Goal: Task Accomplishment & Management: Manage account settings

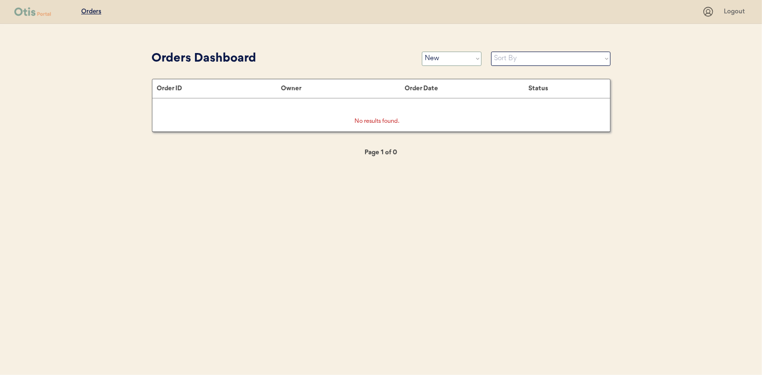
click at [449, 61] on select "Status On Hold New In Progress Complete Pending HW Consent Canceled" at bounding box center [452, 59] width 60 height 14
select select ""in_progress""
click at [422, 52] on select "Status On Hold New In Progress Complete Pending HW Consent Canceled" at bounding box center [452, 59] width 60 height 14
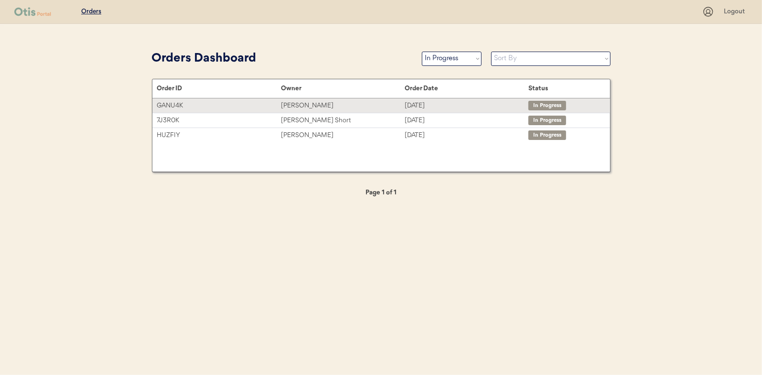
click at [304, 105] on div "Lisa McBrearty" at bounding box center [343, 105] width 124 height 11
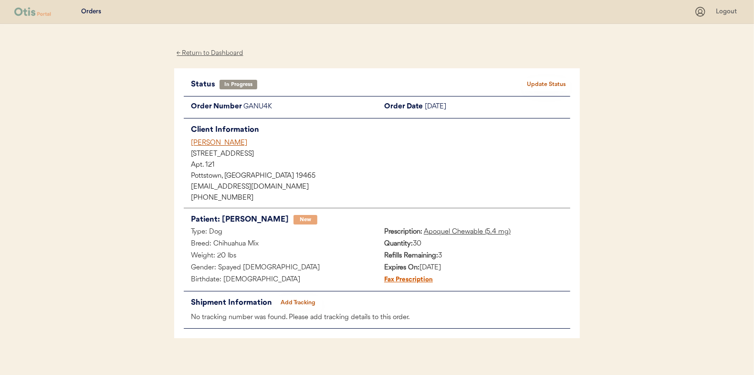
click at [297, 306] on button "Add Tracking" at bounding box center [299, 302] width 48 height 13
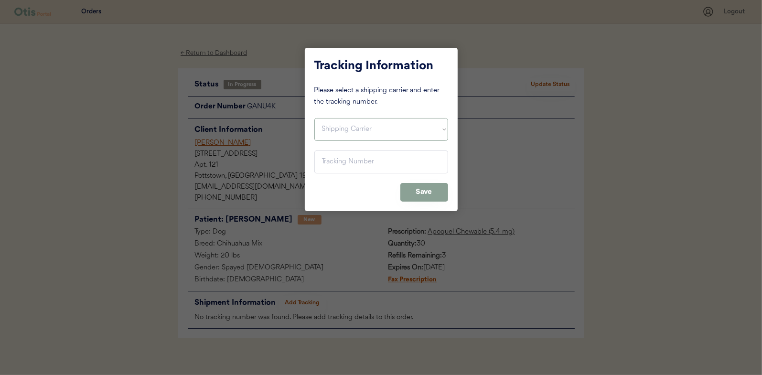
click at [336, 124] on select "Shipping Carrier FedEx FedEx Ground Economy UPS USPS" at bounding box center [381, 129] width 134 height 23
click at [314, 118] on select "Shipping Carrier FedEx FedEx Ground Economy UPS USPS" at bounding box center [381, 129] width 134 height 23
click at [340, 133] on select "Shipping Carrier FedEx FedEx Ground Economy UPS USPS" at bounding box center [381, 129] width 134 height 23
select select ""ups""
click at [314, 118] on select "Shipping Carrier FedEx FedEx Ground Economy UPS USPS" at bounding box center [381, 129] width 134 height 23
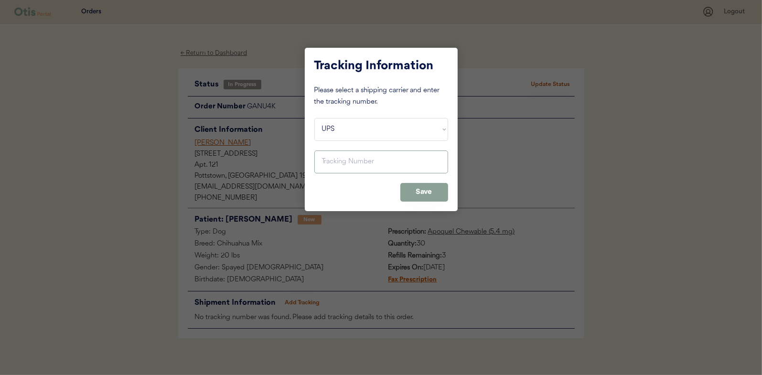
click at [333, 165] on input "input" at bounding box center [381, 161] width 134 height 23
paste input "1Z16X77E0209817537"
type input "1Z16X77E0209817537"
click at [419, 187] on button "Save" at bounding box center [424, 192] width 48 height 19
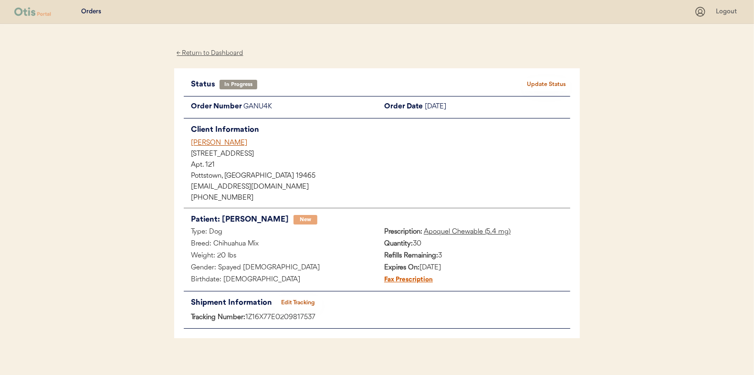
click at [550, 84] on button "Update Status" at bounding box center [547, 84] width 48 height 13
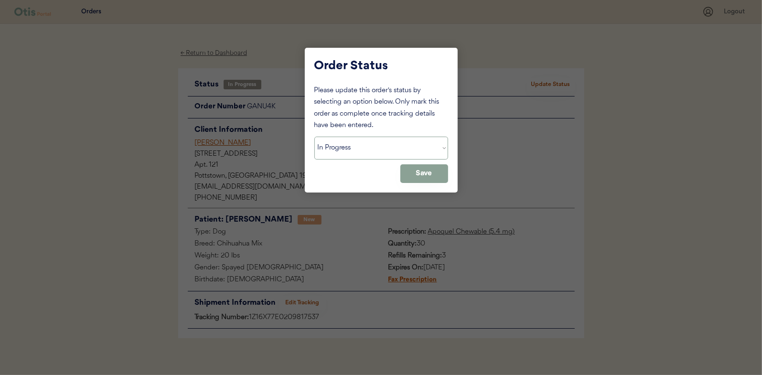
click at [374, 149] on select "Status On Hold New In Progress Complete Pending HW Consent Canceled" at bounding box center [381, 148] width 134 height 23
select select ""complete""
click at [314, 137] on select "Status On Hold New In Progress Complete Pending HW Consent Canceled" at bounding box center [381, 148] width 134 height 23
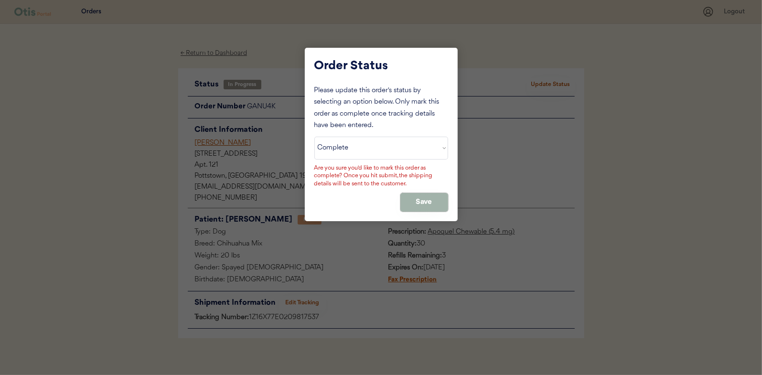
click at [429, 199] on button "Save" at bounding box center [424, 202] width 48 height 19
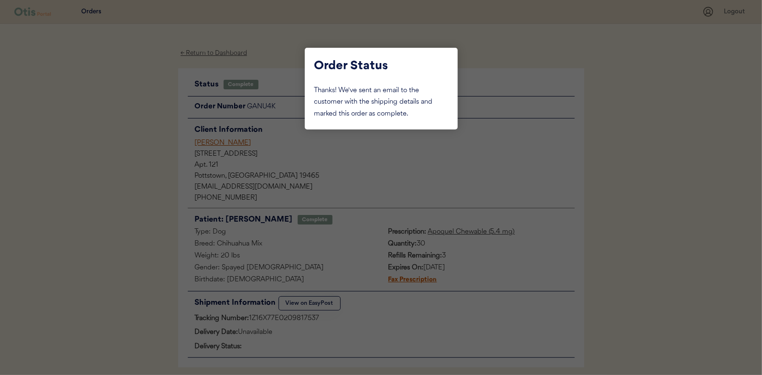
click at [113, 119] on div at bounding box center [381, 187] width 762 height 375
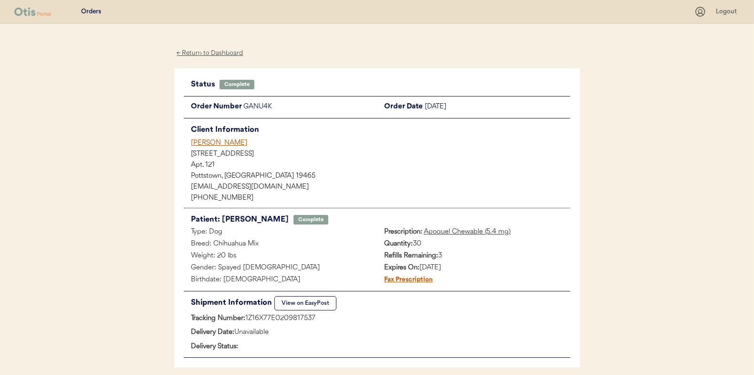
click at [215, 51] on div "← Return to Dashboard" at bounding box center [210, 53] width 72 height 11
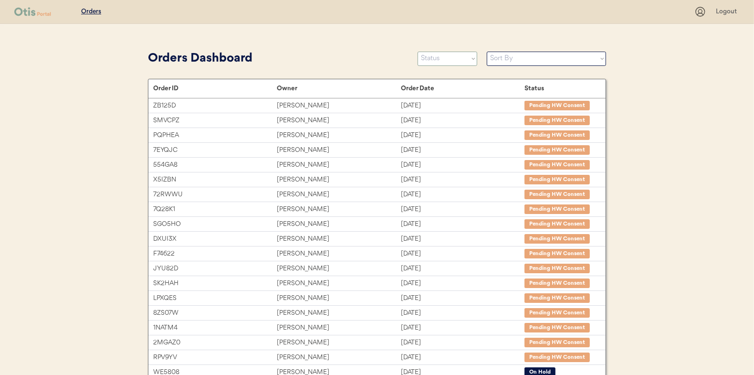
click at [452, 57] on select "Status On Hold New In Progress Complete Pending HW Consent Canceled" at bounding box center [448, 59] width 60 height 14
click at [439, 58] on select "Status On Hold New In Progress Complete Pending HW Consent Canceled" at bounding box center [448, 59] width 60 height 14
select select ""new""
click at [418, 52] on select "Status On Hold New In Progress Complete Pending HW Consent Canceled" at bounding box center [448, 59] width 60 height 14
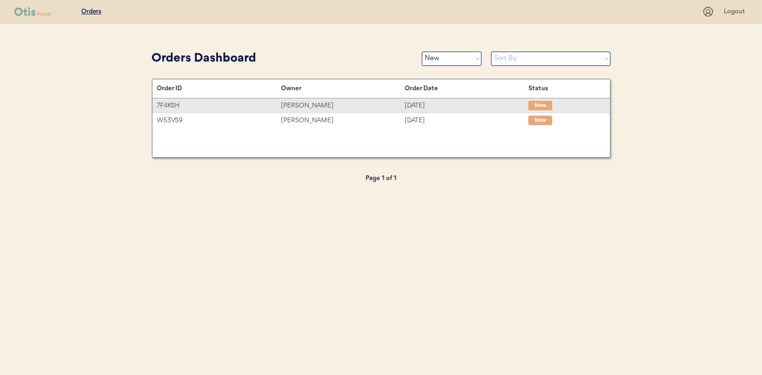
click at [298, 105] on div "[PERSON_NAME]" at bounding box center [343, 105] width 124 height 11
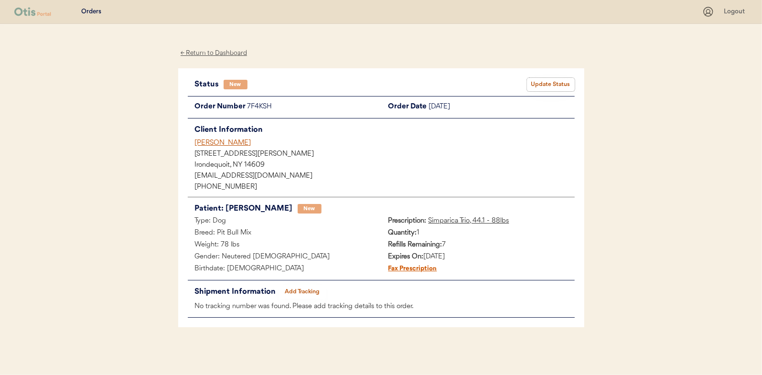
click at [552, 84] on button "Update Status" at bounding box center [551, 84] width 48 height 13
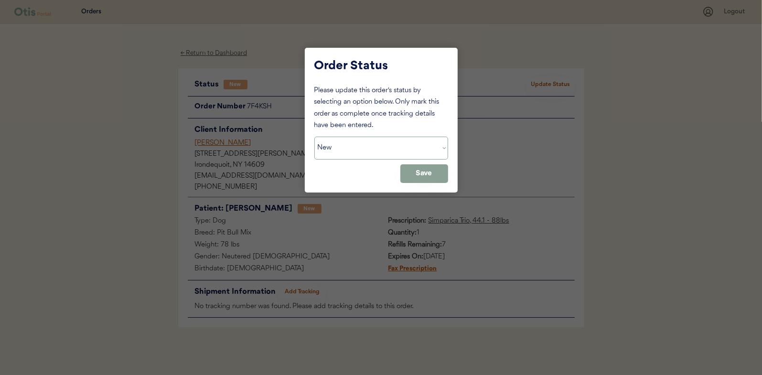
click at [369, 149] on select "Status On Hold New In Progress Complete Pending HW Consent Canceled" at bounding box center [381, 148] width 134 height 23
select select ""in_progress""
click at [314, 137] on select "Status On Hold New In Progress Complete Pending HW Consent Canceled" at bounding box center [381, 148] width 134 height 23
click at [423, 179] on button "Save" at bounding box center [424, 173] width 48 height 19
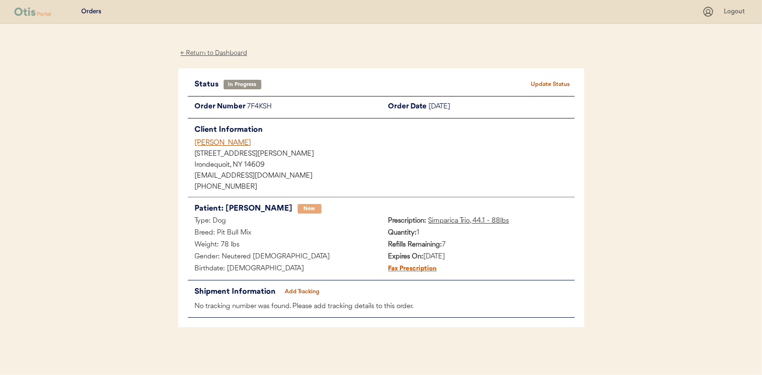
click at [205, 53] on div "← Return to Dashboard" at bounding box center [214, 53] width 72 height 11
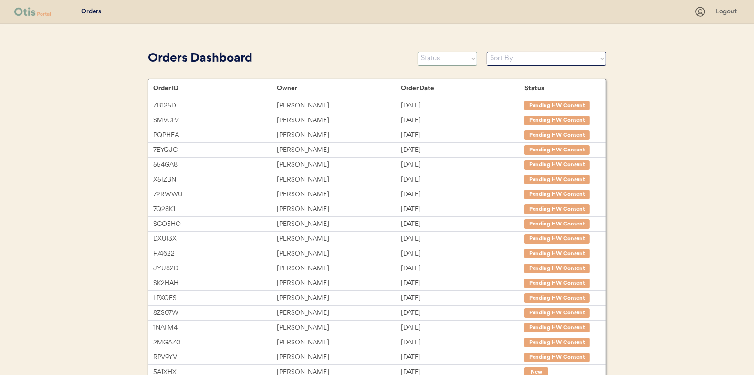
click at [437, 58] on select "Status On Hold New In Progress Complete Pending HW Consent Canceled" at bounding box center [448, 59] width 60 height 14
click at [418, 52] on select "Status On Hold New In Progress Complete Pending HW Consent Canceled" at bounding box center [448, 59] width 60 height 14
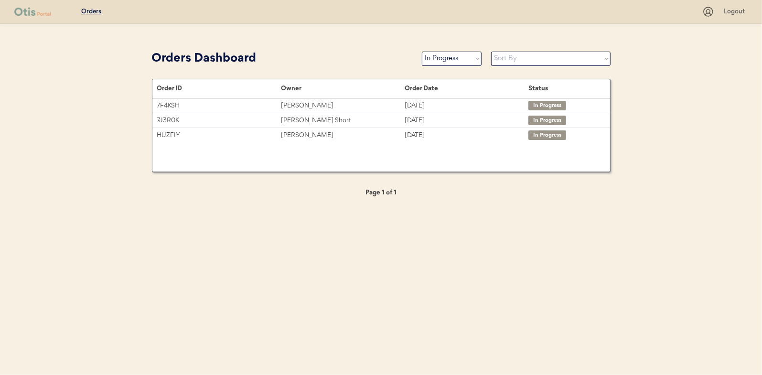
click at [439, 61] on select "Status On Hold New In Progress Complete Pending HW Consent Canceled" at bounding box center [452, 59] width 60 height 14
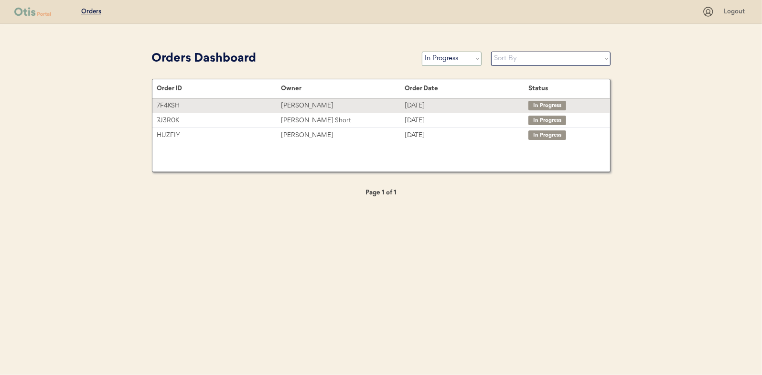
select select ""new""
click at [422, 52] on select "Status On Hold New In Progress Complete Pending HW Consent Canceled" at bounding box center [452, 59] width 60 height 14
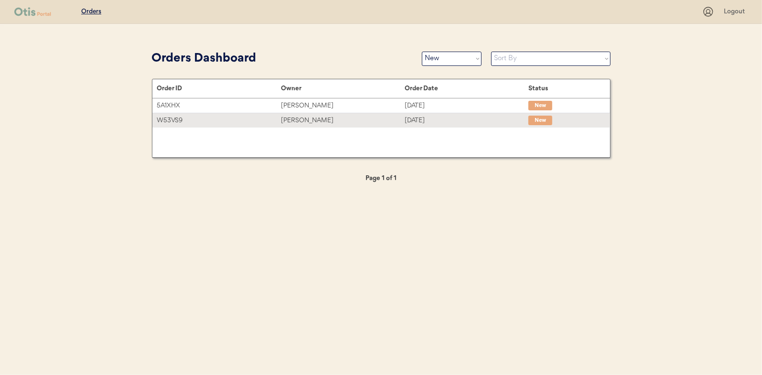
click at [297, 117] on div "Lexi Webb" at bounding box center [343, 120] width 124 height 11
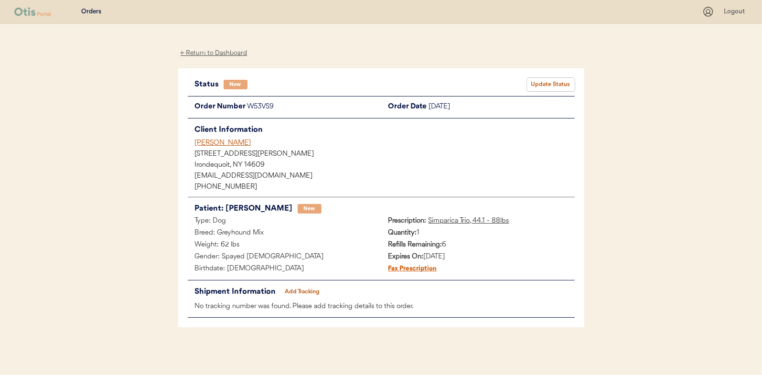
click at [548, 81] on button "Update Status" at bounding box center [551, 84] width 48 height 13
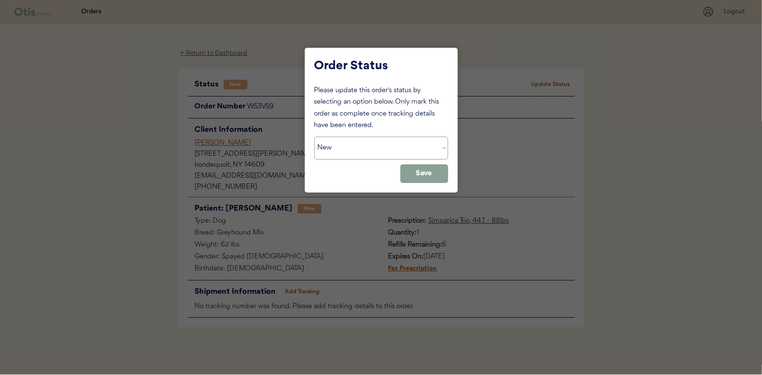
click at [349, 150] on select "Status On Hold New In Progress Complete Pending HW Consent Canceled" at bounding box center [381, 148] width 134 height 23
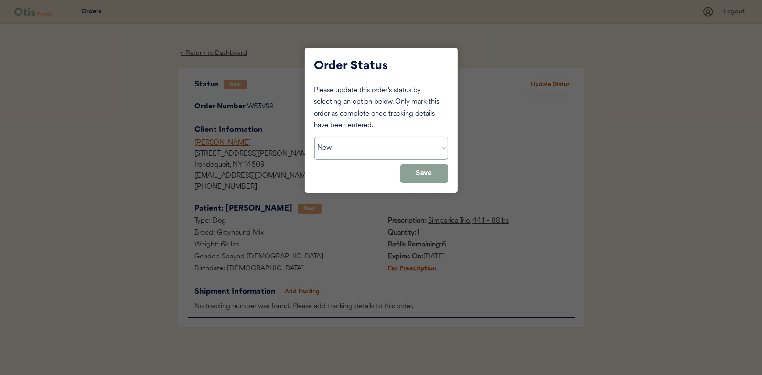
select select ""in_progress""
click at [314, 137] on select "Status On Hold New In Progress Complete Pending HW Consent Canceled" at bounding box center [381, 148] width 134 height 23
click at [420, 173] on button "Save" at bounding box center [424, 173] width 48 height 19
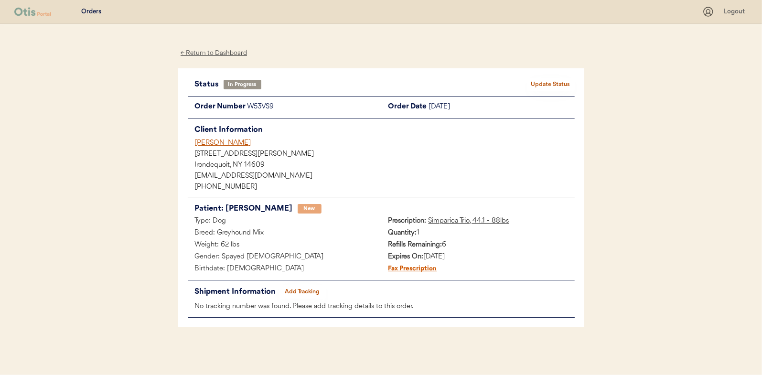
click at [221, 53] on div "← Return to Dashboard" at bounding box center [214, 53] width 72 height 11
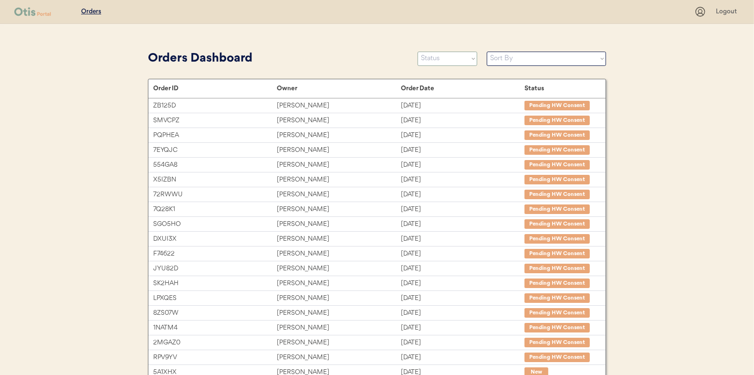
click at [439, 60] on select "Status On Hold New In Progress Complete Pending HW Consent Canceled" at bounding box center [448, 59] width 60 height 14
select select ""new""
click at [418, 52] on select "Status On Hold New In Progress Complete Pending HW Consent Canceled" at bounding box center [448, 59] width 60 height 14
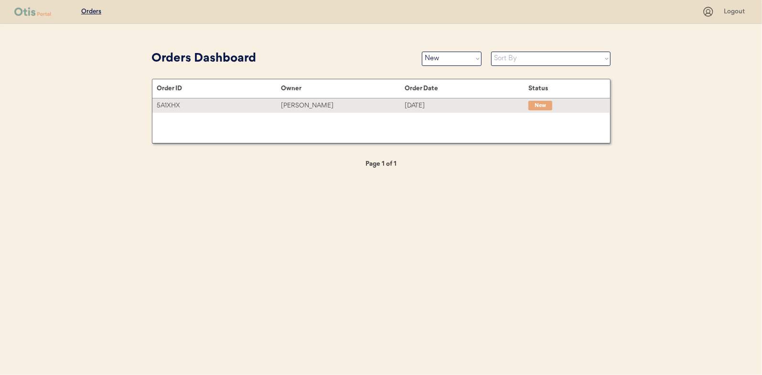
click at [317, 102] on div "Stephen Hubis" at bounding box center [343, 105] width 124 height 11
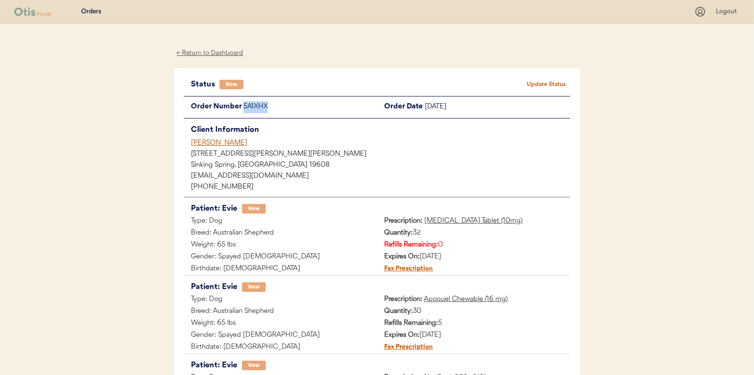
drag, startPoint x: 270, startPoint y: 105, endPoint x: 244, endPoint y: 106, distance: 25.9
click at [244, 106] on div "5A1XHX" at bounding box center [310, 107] width 134 height 12
copy div "5A1XHX"
click at [560, 85] on button "Update Status" at bounding box center [547, 84] width 48 height 13
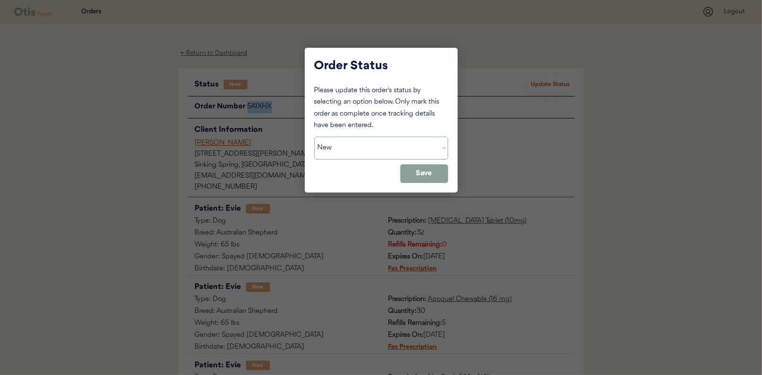
click at [346, 150] on select "Status On Hold New In Progress Complete Pending HW Consent Canceled" at bounding box center [381, 148] width 134 height 23
click at [314, 137] on select "Status On Hold New In Progress Complete Pending HW Consent Canceled" at bounding box center [381, 148] width 134 height 23
click at [337, 150] on select "Status On Hold New In Progress Complete Pending HW Consent Canceled" at bounding box center [381, 148] width 134 height 23
select select ""new""
click at [314, 137] on select "Status On Hold New In Progress Complete Pending HW Consent Canceled" at bounding box center [381, 148] width 134 height 23
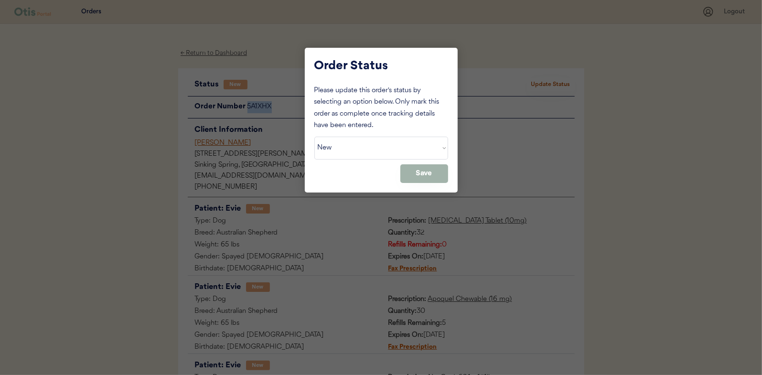
click at [421, 171] on button "Save" at bounding box center [424, 173] width 48 height 19
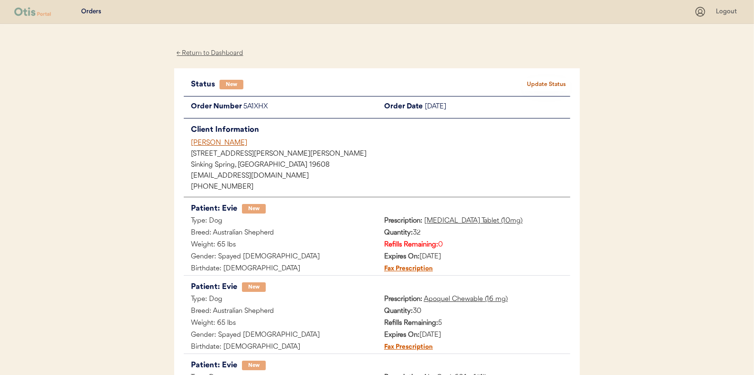
click at [203, 51] on div "← Return to Dashboard" at bounding box center [210, 53] width 72 height 11
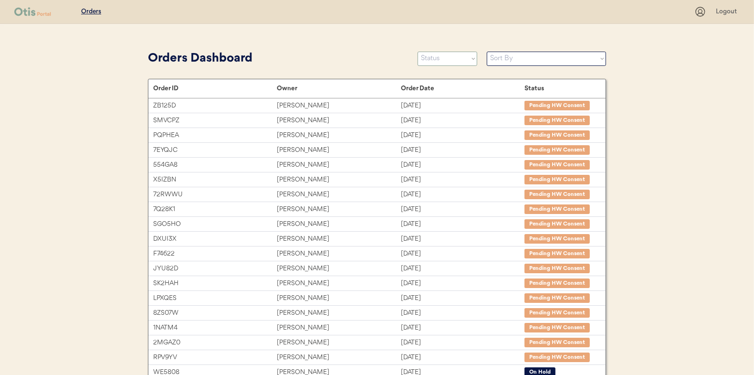
click at [442, 62] on select "Status On Hold New In Progress Complete Pending HW Consent Canceled" at bounding box center [448, 59] width 60 height 14
select select ""new""
click at [418, 52] on select "Status On Hold New In Progress Complete Pending HW Consent Canceled" at bounding box center [448, 59] width 60 height 14
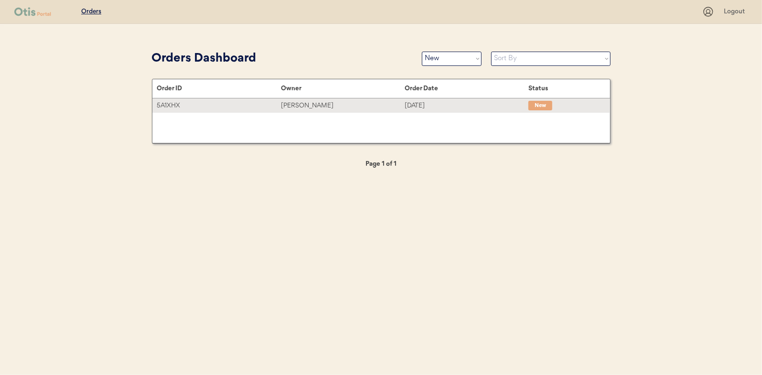
click at [299, 106] on div "Stephen Hubis" at bounding box center [343, 105] width 124 height 11
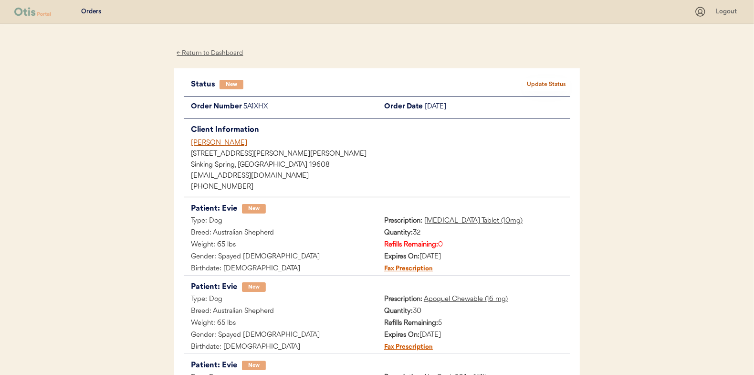
click at [547, 82] on button "Update Status" at bounding box center [547, 84] width 48 height 13
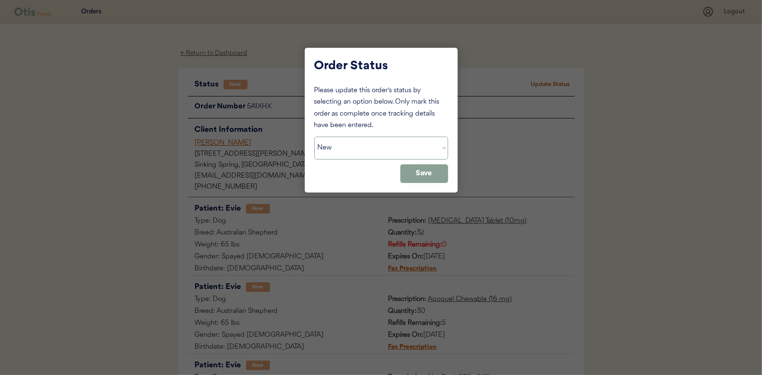
click at [362, 150] on select "Status On Hold New In Progress Complete Pending HW Consent Canceled" at bounding box center [381, 148] width 134 height 23
select select ""in_progress""
click at [314, 137] on select "Status On Hold New In Progress Complete Pending HW Consent Canceled" at bounding box center [381, 148] width 134 height 23
click at [436, 172] on button "Save" at bounding box center [424, 173] width 48 height 19
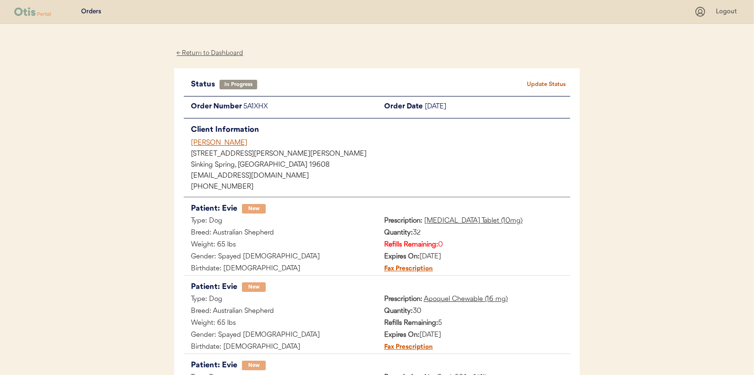
click at [212, 53] on div "← Return to Dashboard" at bounding box center [210, 53] width 72 height 11
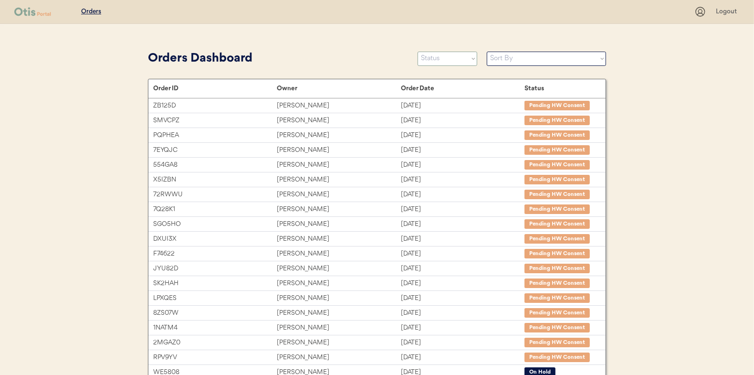
click at [459, 61] on select "Status On Hold New In Progress Complete Pending HW Consent Canceled" at bounding box center [448, 59] width 60 height 14
select select ""new""
click at [418, 52] on select "Status On Hold New In Progress Complete Pending HW Consent Canceled" at bounding box center [448, 59] width 60 height 14
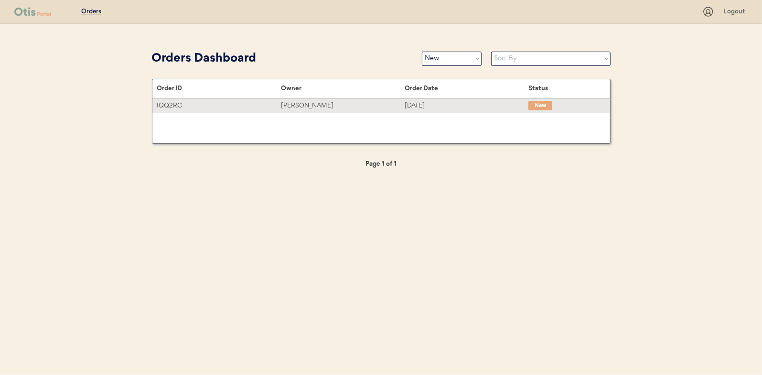
click at [294, 104] on div "[PERSON_NAME]" at bounding box center [343, 105] width 124 height 11
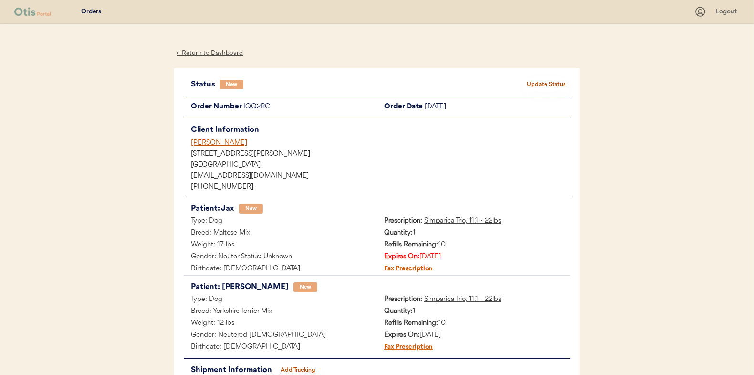
click at [553, 84] on button "Update Status" at bounding box center [547, 84] width 48 height 13
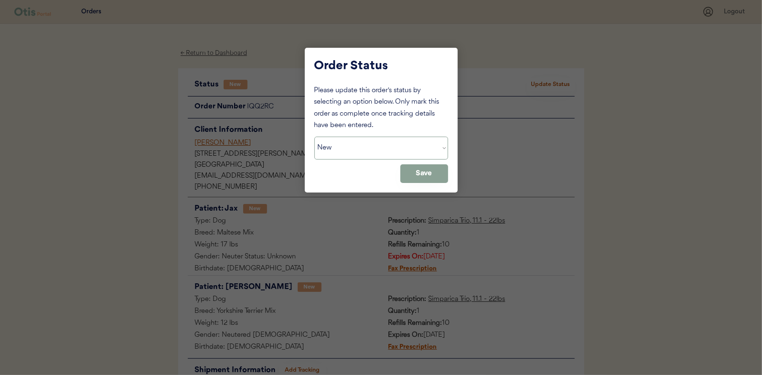
click at [384, 148] on select "Status On Hold New In Progress Complete Pending HW Consent Canceled" at bounding box center [381, 148] width 134 height 23
select select ""in_progress""
click at [314, 137] on select "Status On Hold New In Progress Complete Pending HW Consent Canceled" at bounding box center [381, 148] width 134 height 23
click at [423, 176] on button "Save" at bounding box center [424, 173] width 48 height 19
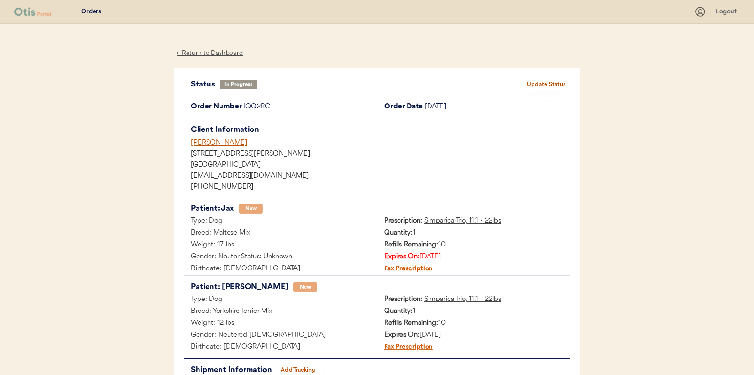
click at [224, 49] on div "← Return to Dashboard" at bounding box center [210, 53] width 72 height 11
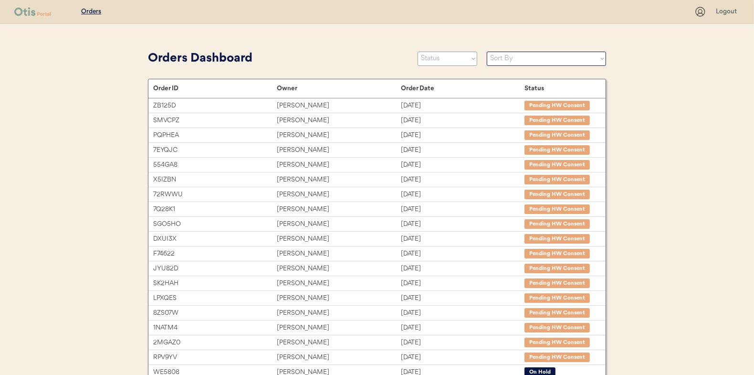
click at [452, 58] on select "Status On Hold New In Progress Complete Pending HW Consent Canceled" at bounding box center [448, 59] width 60 height 14
click at [418, 52] on select "Status On Hold New In Progress Complete Pending HW Consent Canceled" at bounding box center [448, 59] width 60 height 14
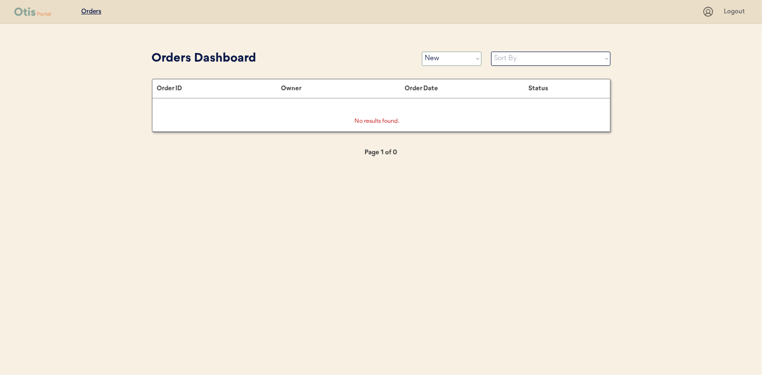
click at [439, 62] on select "Status On Hold New In Progress Complete Pending HW Consent Canceled" at bounding box center [452, 59] width 60 height 14
select select ""in_progress""
click at [422, 52] on select "Status On Hold New In Progress Complete Pending HW Consent Canceled" at bounding box center [452, 59] width 60 height 14
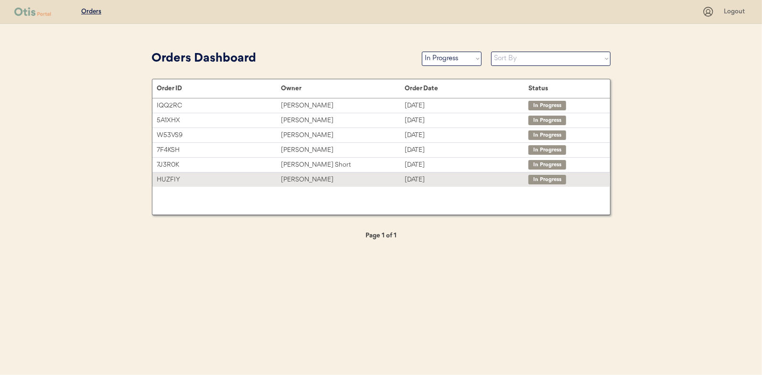
click at [292, 181] on div "[PERSON_NAME]" at bounding box center [343, 179] width 124 height 11
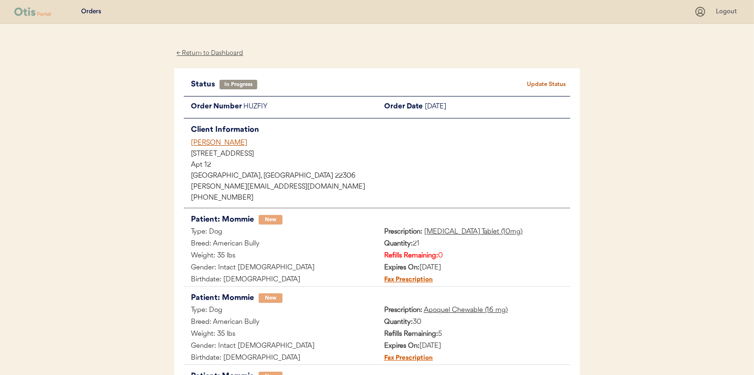
drag, startPoint x: 201, startPoint y: 53, endPoint x: 203, endPoint y: 59, distance: 7.3
click at [201, 53] on div "← Return to Dashboard" at bounding box center [210, 53] width 72 height 11
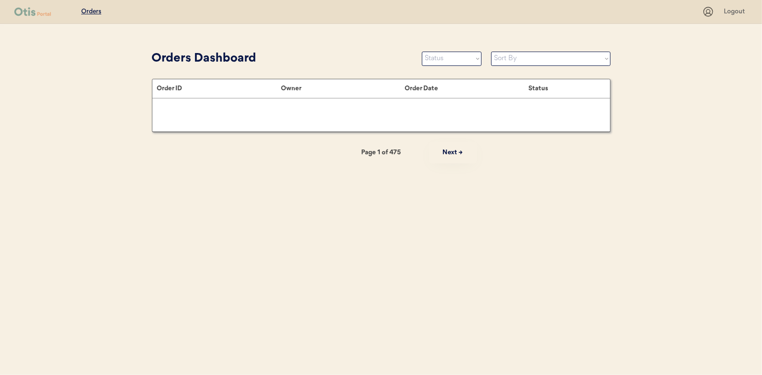
click at [442, 60] on select "Status On Hold New In Progress Complete Pending HW Consent Canceled" at bounding box center [452, 59] width 60 height 14
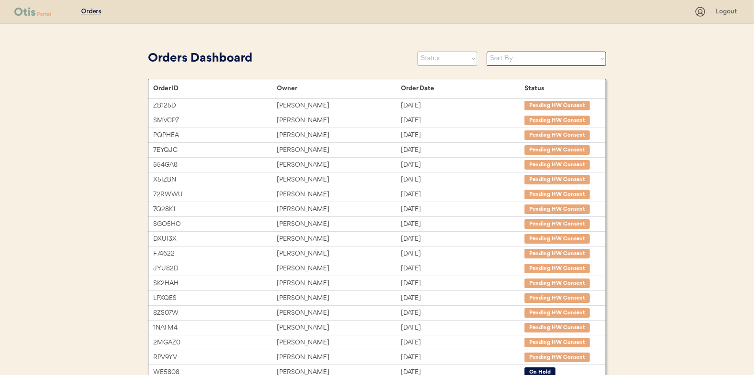
select select ""in_progress""
click at [418, 52] on select "Status On Hold New In Progress Complete Pending HW Consent Canceled" at bounding box center [448, 59] width 60 height 14
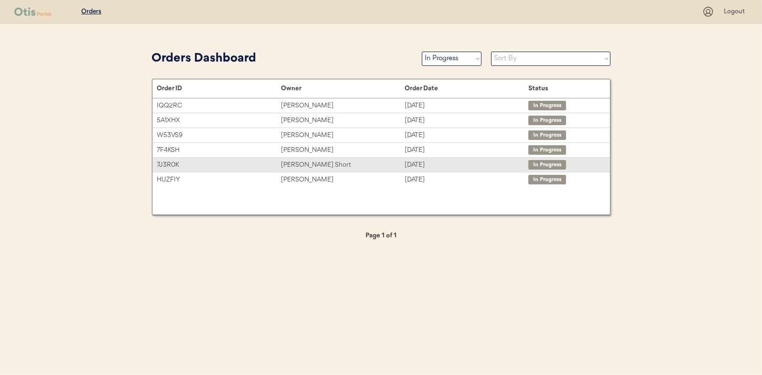
click at [294, 160] on div "[PERSON_NAME] Short" at bounding box center [343, 164] width 124 height 11
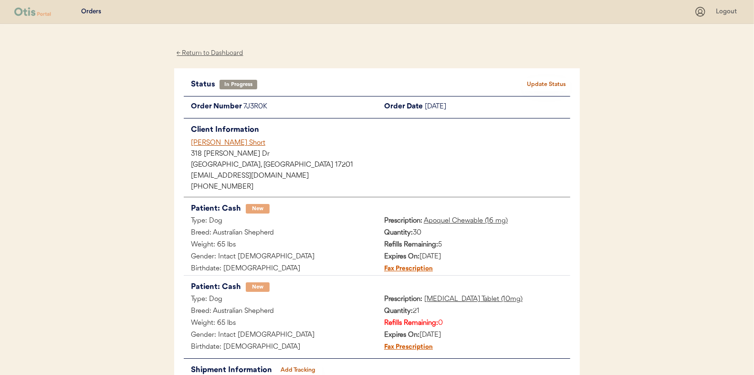
click at [230, 53] on div "← Return to Dashboard" at bounding box center [210, 53] width 72 height 11
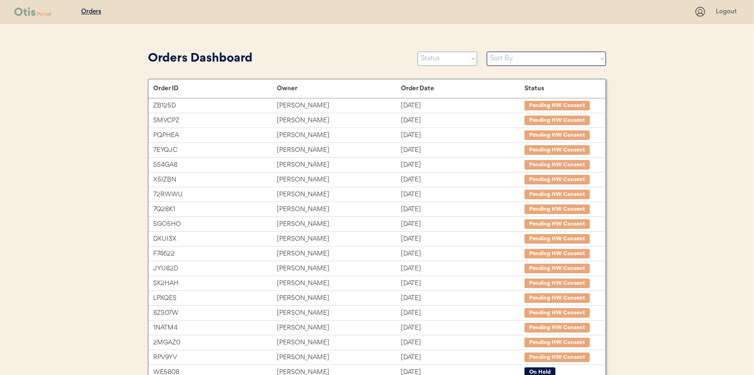
click at [432, 62] on select "Status On Hold New In Progress Complete Pending HW Consent Canceled" at bounding box center [448, 59] width 60 height 14
select select ""in_progress""
click at [418, 52] on select "Status On Hold New In Progress Complete Pending HW Consent Canceled" at bounding box center [448, 59] width 60 height 14
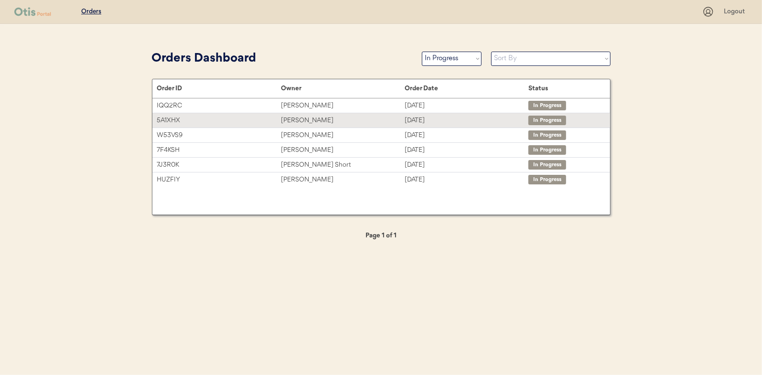
click at [304, 119] on div "[PERSON_NAME]" at bounding box center [343, 120] width 124 height 11
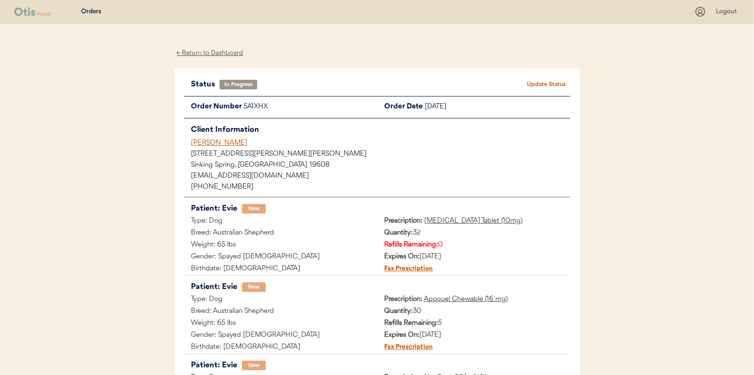
click at [233, 52] on div "← Return to Dashboard" at bounding box center [210, 53] width 72 height 11
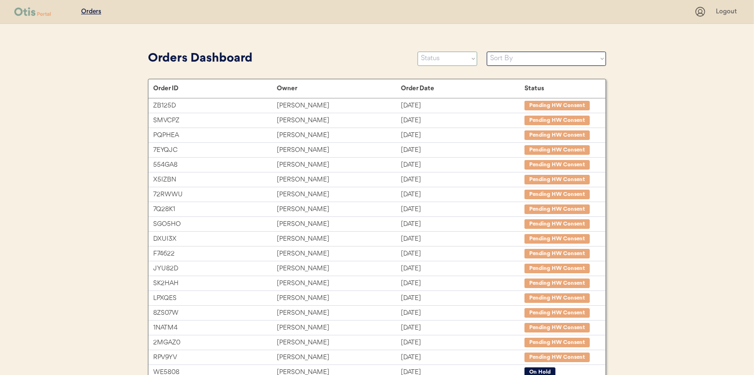
click at [437, 55] on select "Status On Hold New In Progress Complete Pending HW Consent Canceled" at bounding box center [448, 59] width 60 height 14
click at [418, 52] on select "Status On Hold New In Progress Complete Pending HW Consent Canceled" at bounding box center [448, 59] width 60 height 14
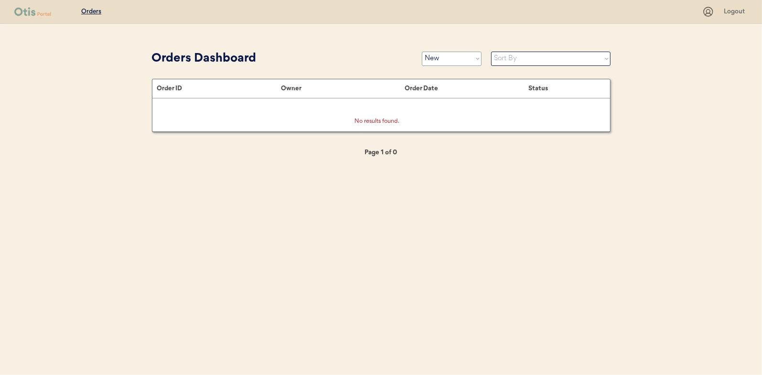
click at [446, 56] on select "Status On Hold New In Progress Complete Pending HW Consent Canceled" at bounding box center [452, 59] width 60 height 14
select select ""in_progress""
click at [422, 52] on select "Status On Hold New In Progress Complete Pending HW Consent Canceled" at bounding box center [452, 59] width 60 height 14
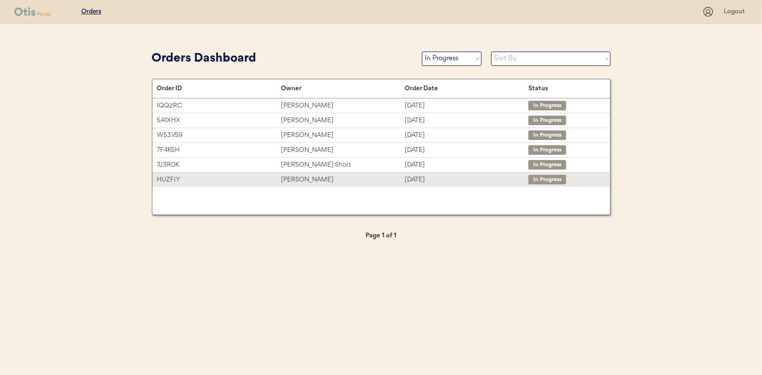
click at [322, 180] on div "Shannon Richards" at bounding box center [343, 179] width 124 height 11
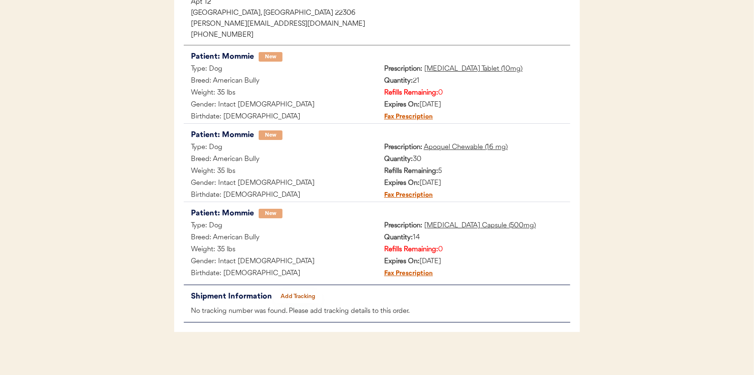
scroll to position [167, 0]
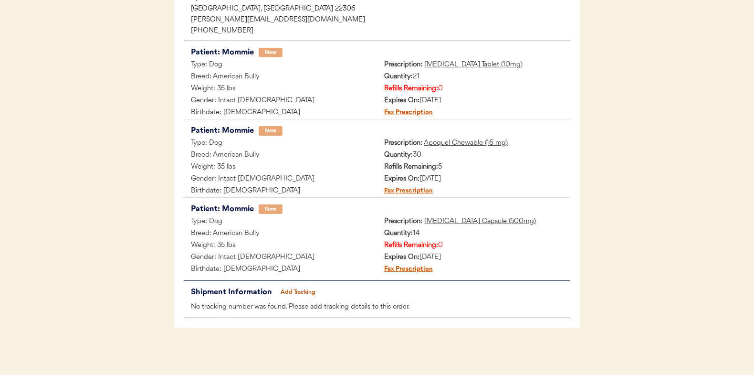
click at [301, 289] on button "Add Tracking" at bounding box center [299, 292] width 48 height 13
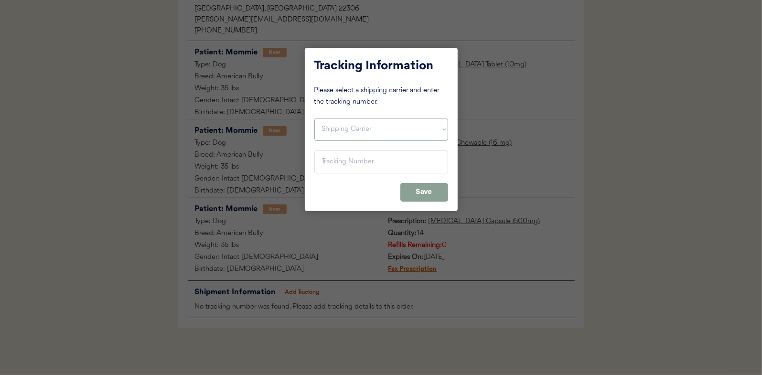
click at [339, 131] on select "Shipping Carrier FedEx FedEx Ground Economy UPS USPS" at bounding box center [381, 129] width 134 height 23
select select ""ups""
click at [314, 118] on select "Shipping Carrier FedEx FedEx Ground Economy UPS USPS" at bounding box center [381, 129] width 134 height 23
click at [331, 155] on input "input" at bounding box center [381, 161] width 134 height 23
paste input "1Z16X77E0209820461"
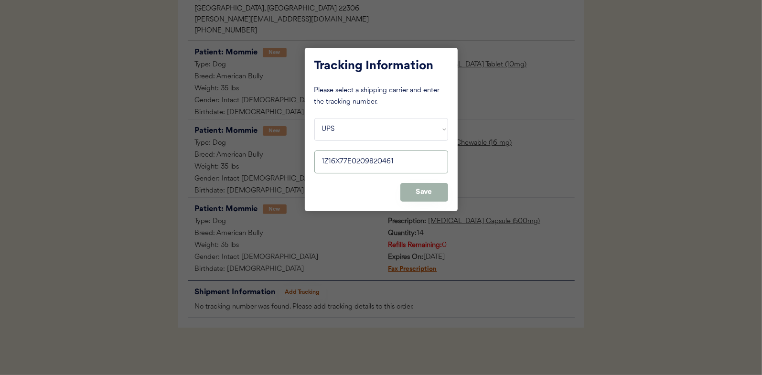
type input "1Z16X77E0209820461"
click at [429, 196] on button "Save" at bounding box center [424, 192] width 48 height 19
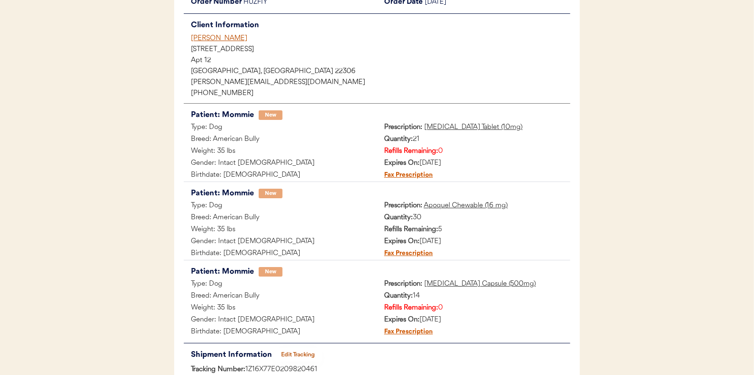
scroll to position [0, 0]
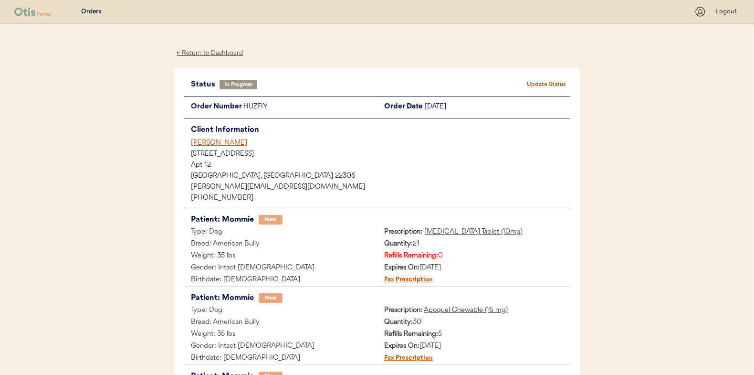
click at [542, 84] on button "Update Status" at bounding box center [547, 84] width 48 height 13
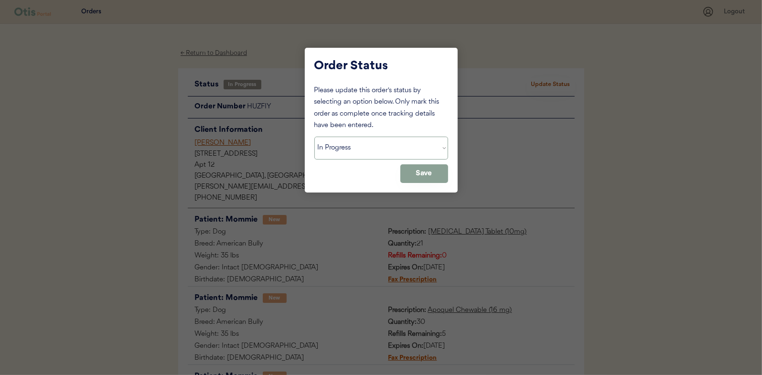
click at [374, 146] on select "Status On Hold New In Progress Complete Pending HW Consent Canceled" at bounding box center [381, 148] width 134 height 23
select select ""complete""
click at [314, 137] on select "Status On Hold New In Progress Complete Pending HW Consent Canceled" at bounding box center [381, 148] width 134 height 23
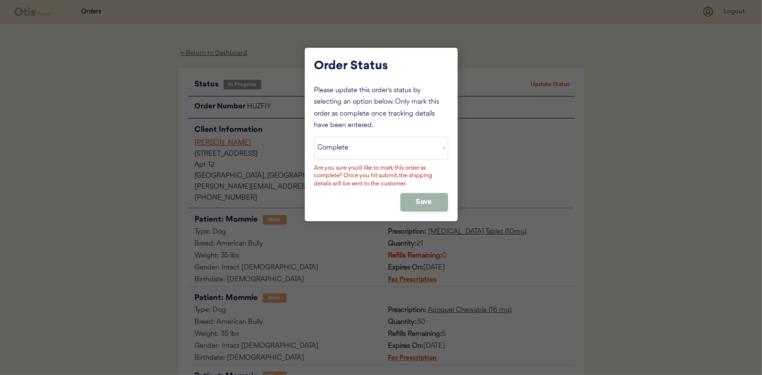
click at [419, 193] on button "Save" at bounding box center [424, 202] width 48 height 19
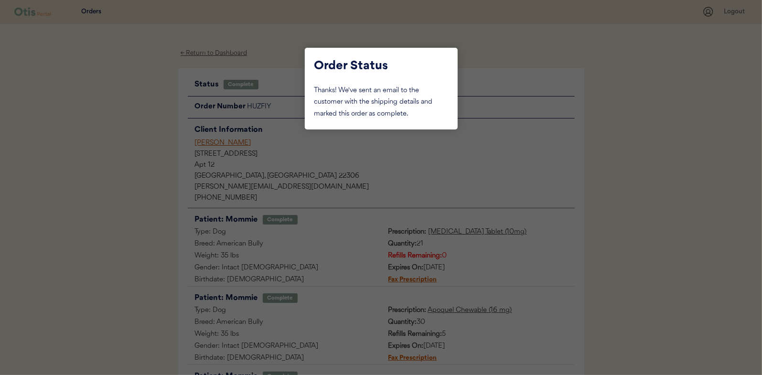
click at [509, 61] on div at bounding box center [381, 187] width 762 height 375
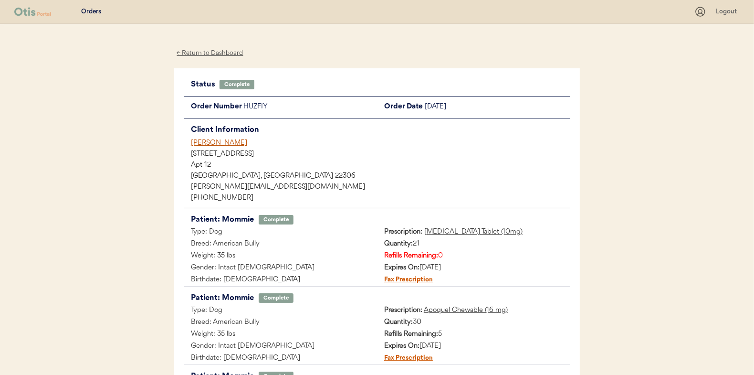
click at [206, 51] on div "← Return to Dashboard" at bounding box center [210, 53] width 72 height 11
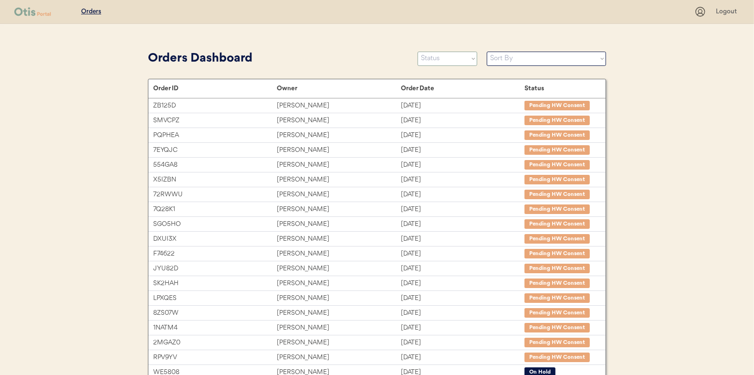
click at [434, 62] on select "Status On Hold New In Progress Complete Pending HW Consent Canceled" at bounding box center [448, 59] width 60 height 14
select select ""in_progress""
click at [418, 52] on select "Status On Hold New In Progress Complete Pending HW Consent Canceled" at bounding box center [448, 59] width 60 height 14
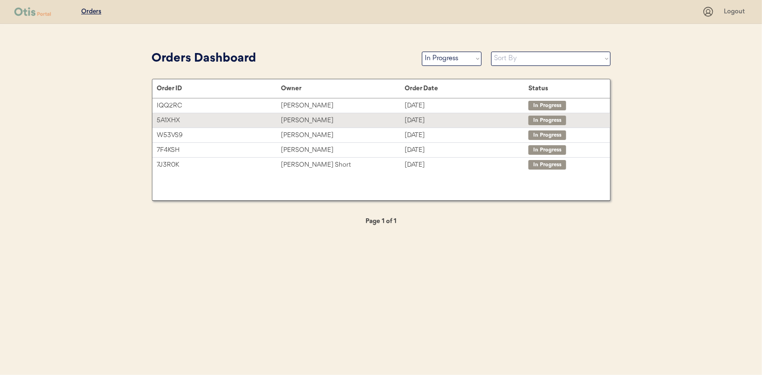
click at [298, 116] on div "[PERSON_NAME]" at bounding box center [343, 120] width 124 height 11
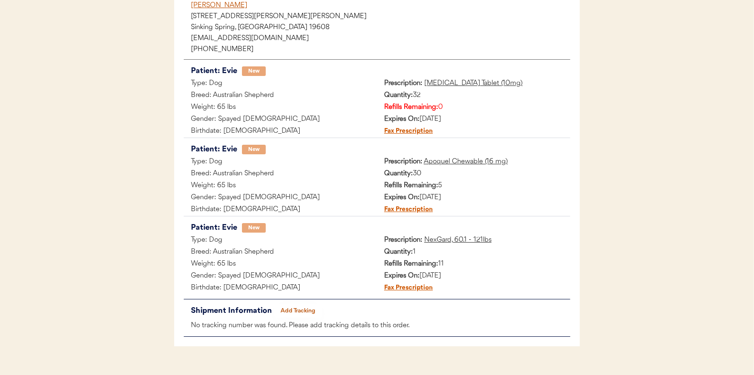
scroll to position [156, 0]
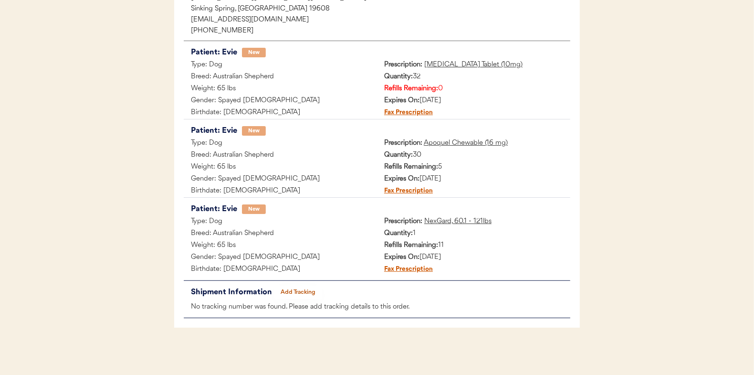
click at [297, 293] on button "Add Tracking" at bounding box center [299, 292] width 48 height 13
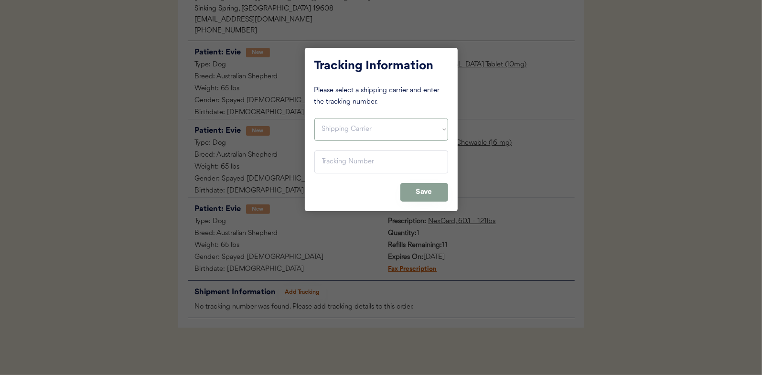
click at [355, 128] on select "Shipping Carrier FedEx FedEx Ground Economy UPS USPS" at bounding box center [381, 129] width 134 height 23
select select ""ups""
click at [314, 118] on select "Shipping Carrier FedEx FedEx Ground Economy UPS USPS" at bounding box center [381, 129] width 134 height 23
click at [324, 160] on input "input" at bounding box center [381, 161] width 134 height 23
paste input "1Z16X77E0209820523"
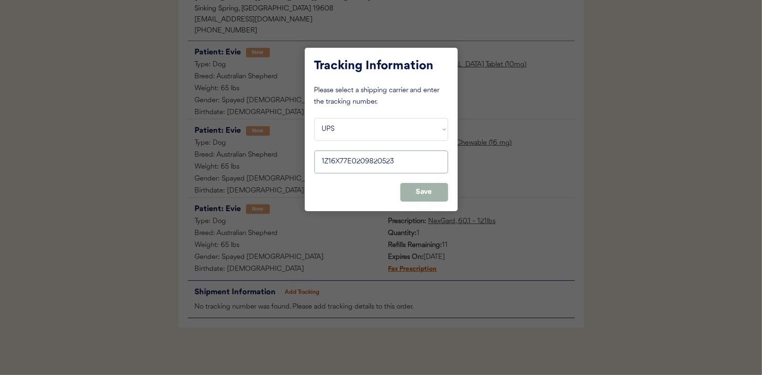
type input "1Z16X77E0209820523"
click at [431, 190] on button "Save" at bounding box center [424, 192] width 48 height 19
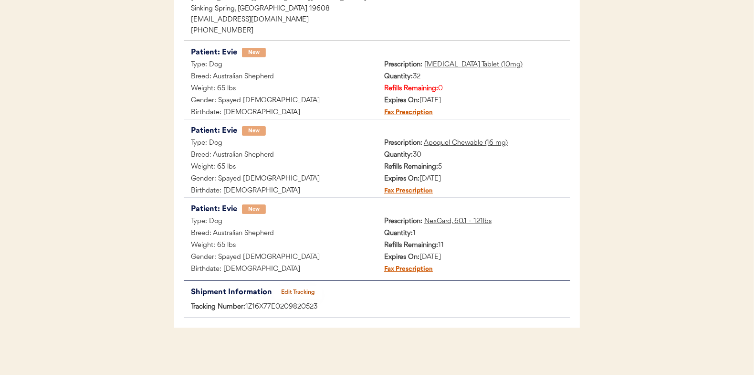
scroll to position [0, 0]
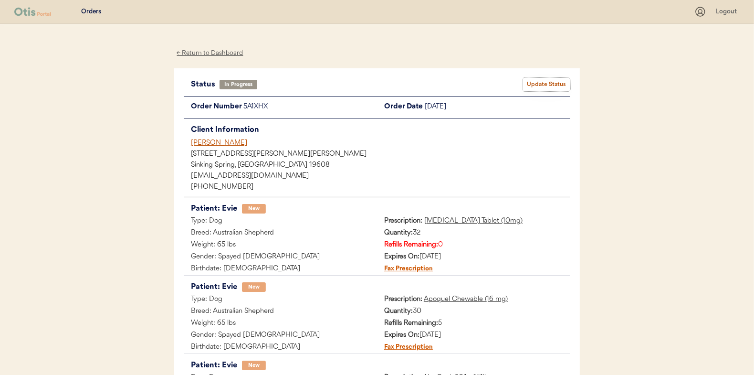
click at [536, 82] on button "Update Status" at bounding box center [547, 84] width 48 height 13
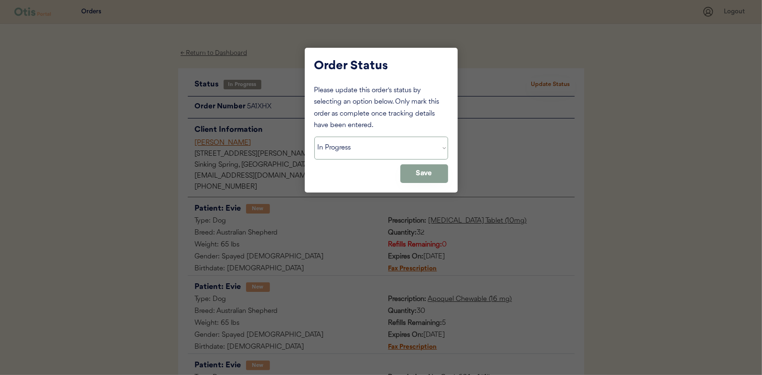
click at [348, 145] on select "Status On Hold New In Progress Complete Pending HW Consent Canceled" at bounding box center [381, 148] width 134 height 23
select select ""complete""
click at [314, 137] on select "Status On Hold New In Progress Complete Pending HW Consent Canceled" at bounding box center [381, 148] width 134 height 23
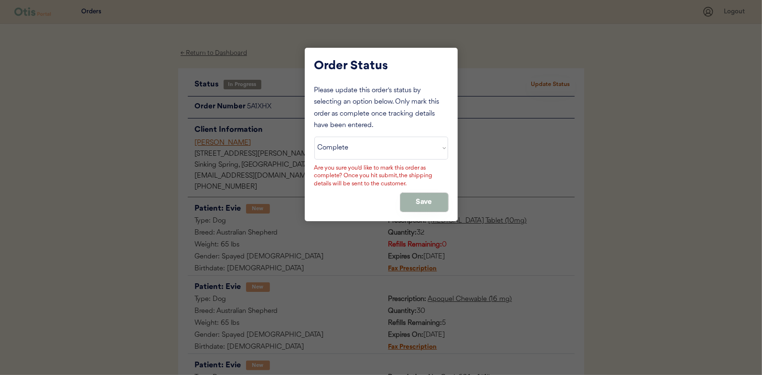
click at [416, 197] on button "Save" at bounding box center [424, 202] width 48 height 19
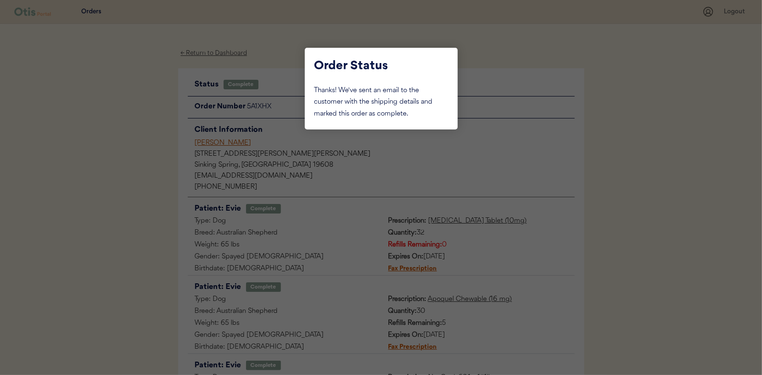
click at [133, 107] on div at bounding box center [381, 187] width 762 height 375
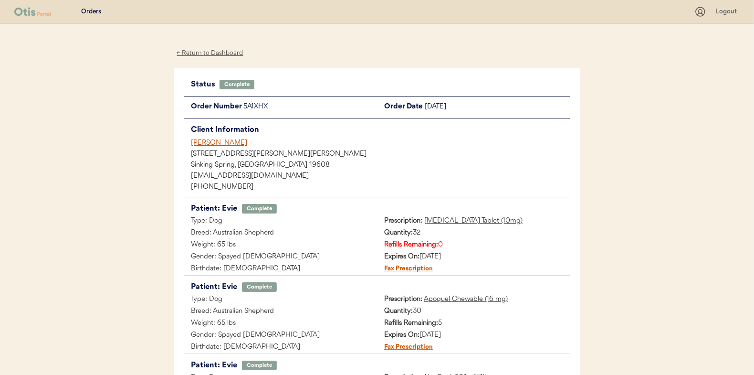
click at [201, 54] on div "← Return to Dashboard" at bounding box center [210, 53] width 72 height 11
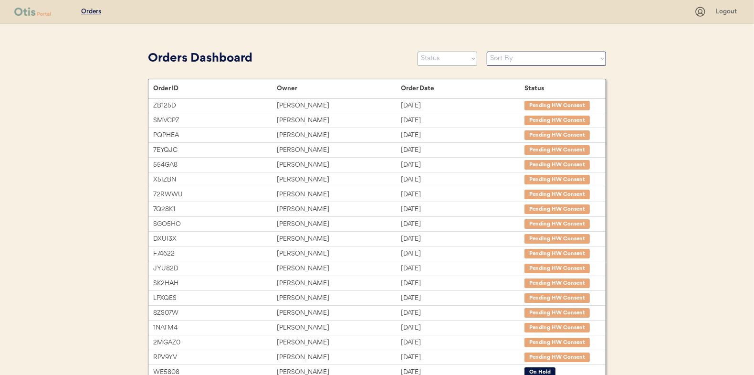
click at [421, 61] on select "Status On Hold New In Progress Complete Pending HW Consent Canceled" at bounding box center [448, 59] width 60 height 14
select select ""in_progress""
click at [418, 52] on select "Status On Hold New In Progress Complete Pending HW Consent Canceled" at bounding box center [448, 59] width 60 height 14
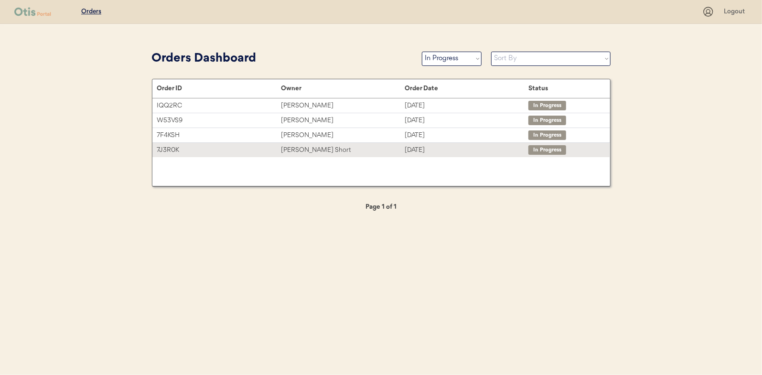
click at [299, 152] on div "Tucker Short" at bounding box center [343, 150] width 124 height 11
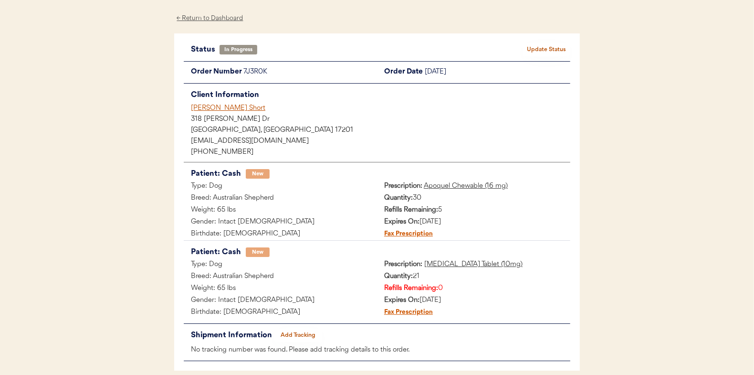
scroll to position [78, 0]
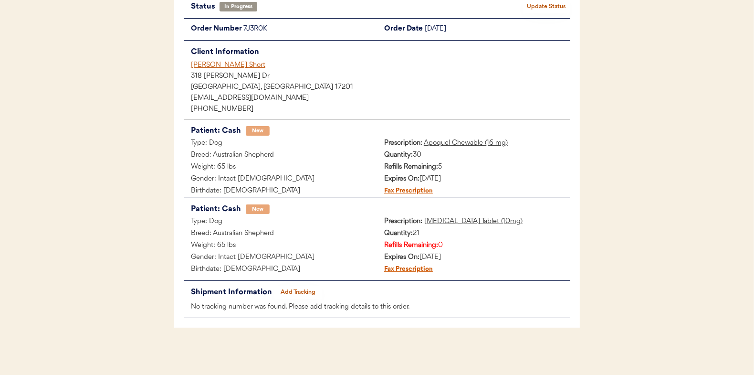
click at [300, 290] on button "Add Tracking" at bounding box center [299, 292] width 48 height 13
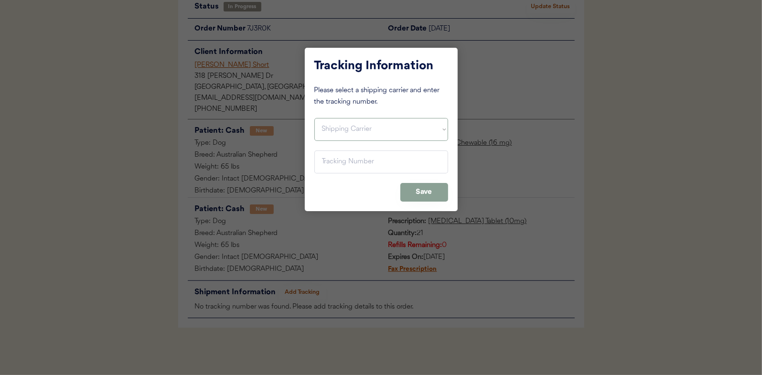
click at [342, 129] on select "Shipping Carrier FedEx FedEx Ground Economy UPS USPS" at bounding box center [381, 129] width 134 height 23
select select ""ups""
click at [314, 118] on select "Shipping Carrier FedEx FedEx Ground Economy UPS USPS" at bounding box center [381, 129] width 134 height 23
click at [329, 162] on input "input" at bounding box center [381, 161] width 134 height 23
paste input "1Z16X77E0209820532"
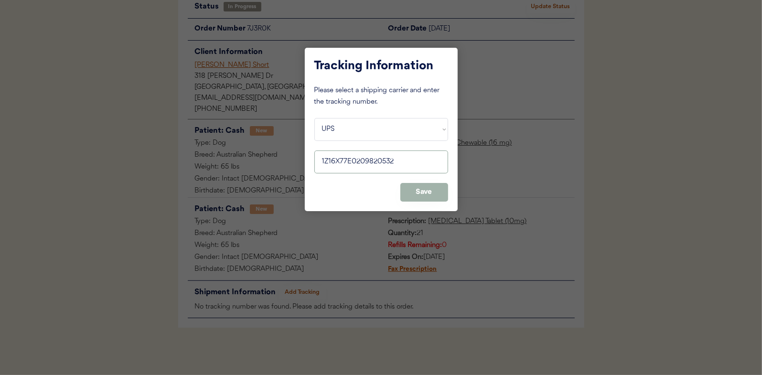
type input "1Z16X77E0209820532"
click at [429, 191] on button "Save" at bounding box center [424, 192] width 48 height 19
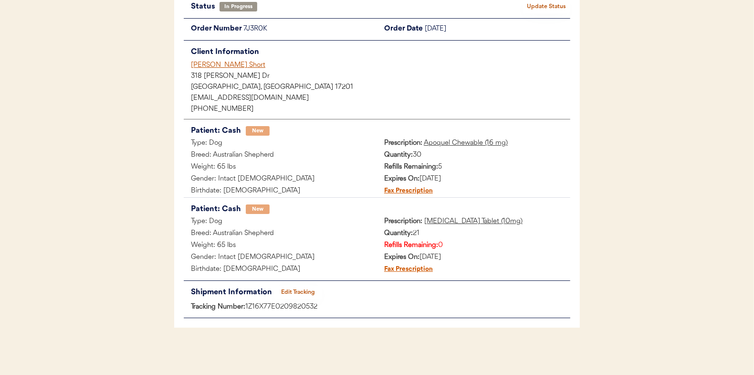
scroll to position [0, 0]
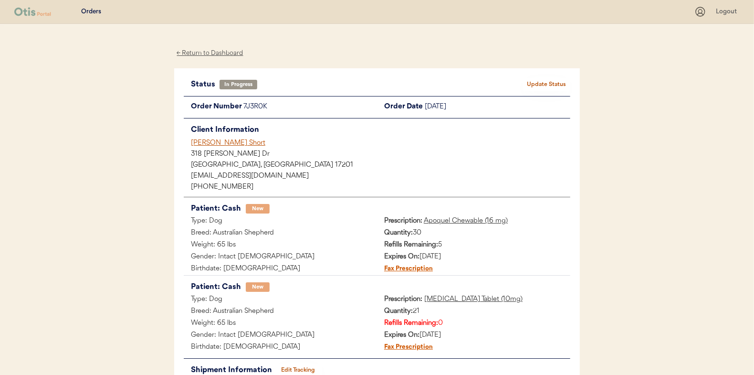
click at [558, 83] on button "Update Status" at bounding box center [547, 84] width 48 height 13
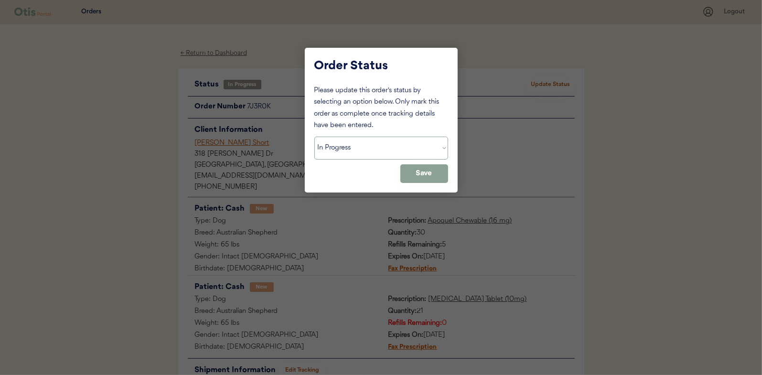
click at [333, 149] on select "Status On Hold New In Progress Complete Pending HW Consent Canceled" at bounding box center [381, 148] width 134 height 23
select select ""complete""
click at [314, 137] on select "Status On Hold New In Progress Complete Pending HW Consent Canceled" at bounding box center [381, 148] width 134 height 23
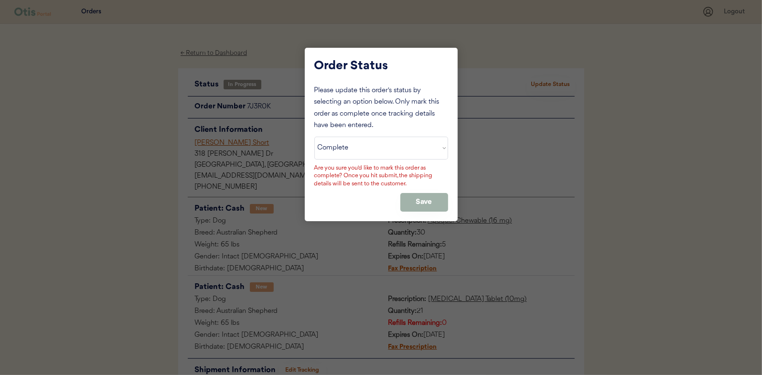
click at [412, 201] on button "Save" at bounding box center [424, 202] width 48 height 19
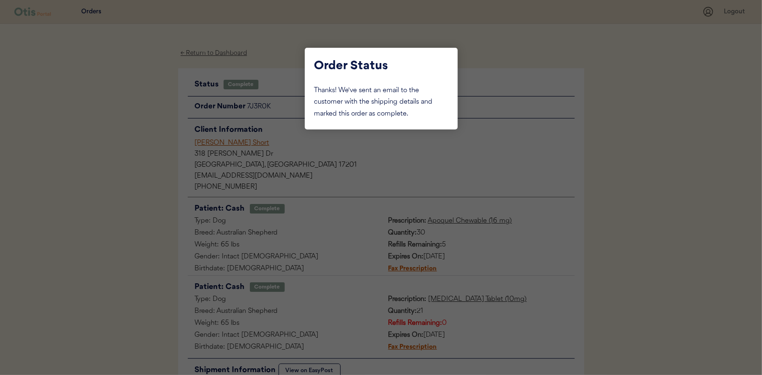
drag, startPoint x: 100, startPoint y: 125, endPoint x: 203, endPoint y: 92, distance: 108.3
click at [101, 124] on div at bounding box center [381, 187] width 762 height 375
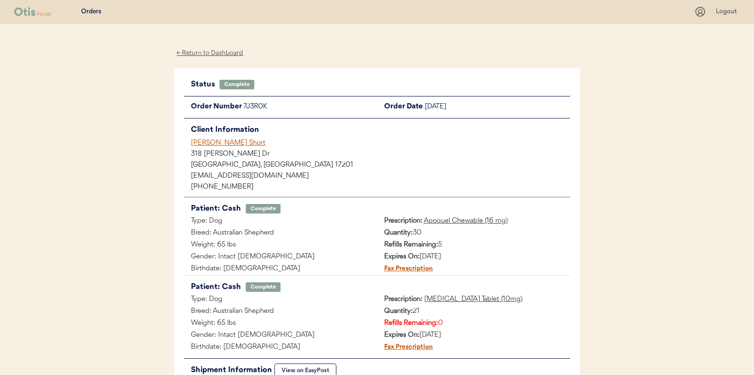
click at [224, 51] on div "← Return to Dashboard" at bounding box center [210, 53] width 72 height 11
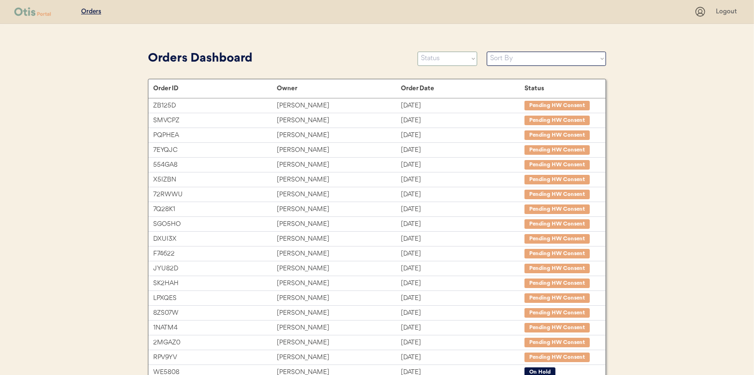
click at [435, 59] on select "Status On Hold New In Progress Complete Pending HW Consent Canceled" at bounding box center [448, 59] width 60 height 14
select select ""new""
click at [418, 52] on select "Status On Hold New In Progress Complete Pending HW Consent Canceled" at bounding box center [448, 59] width 60 height 14
click at [440, 61] on select "Status On Hold New In Progress Complete Pending HW Consent Canceled" at bounding box center [448, 59] width 60 height 14
select select ""new""
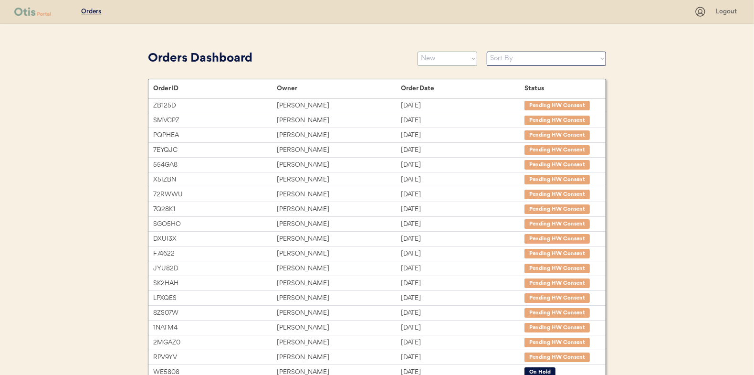
click at [418, 52] on select "Status On Hold New In Progress Complete Pending HW Consent Canceled" at bounding box center [448, 59] width 60 height 14
